Goal: Task Accomplishment & Management: Manage account settings

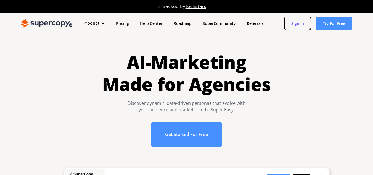
click at [295, 22] on link "Sign In" at bounding box center [297, 24] width 27 height 14
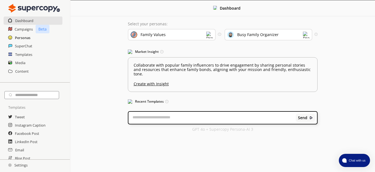
click at [24, 37] on h2 "Personas" at bounding box center [22, 38] width 15 height 8
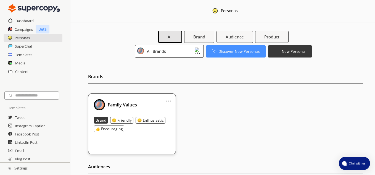
click at [39, 9] on img at bounding box center [34, 8] width 52 height 11
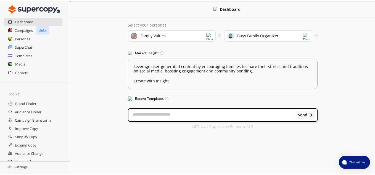
scroll to position [110, 0]
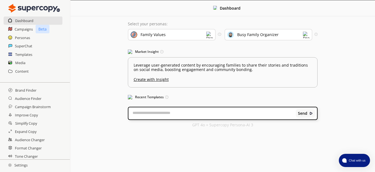
click at [14, 168] on h2 "Settings" at bounding box center [18, 165] width 36 height 11
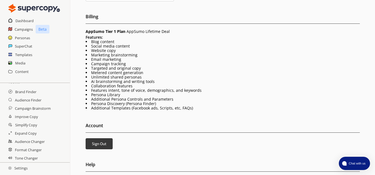
scroll to position [138, 0]
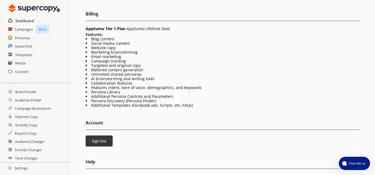
click at [28, 20] on h2 "Dashboard" at bounding box center [24, 21] width 18 height 8
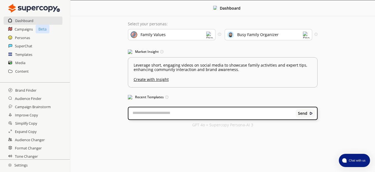
click at [25, 8] on img at bounding box center [34, 8] width 52 height 11
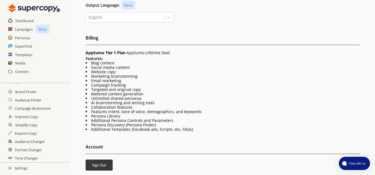
scroll to position [138, 0]
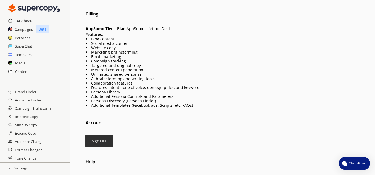
click at [101, 138] on b "Sign Out" at bounding box center [99, 140] width 15 height 5
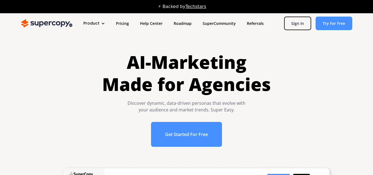
click at [14, 74] on div "AI-Marketing Made for Agencies Discover dynamic, data-driven personas that evol…" at bounding box center [186, 101] width 351 height 101
